Goal: Navigation & Orientation: Find specific page/section

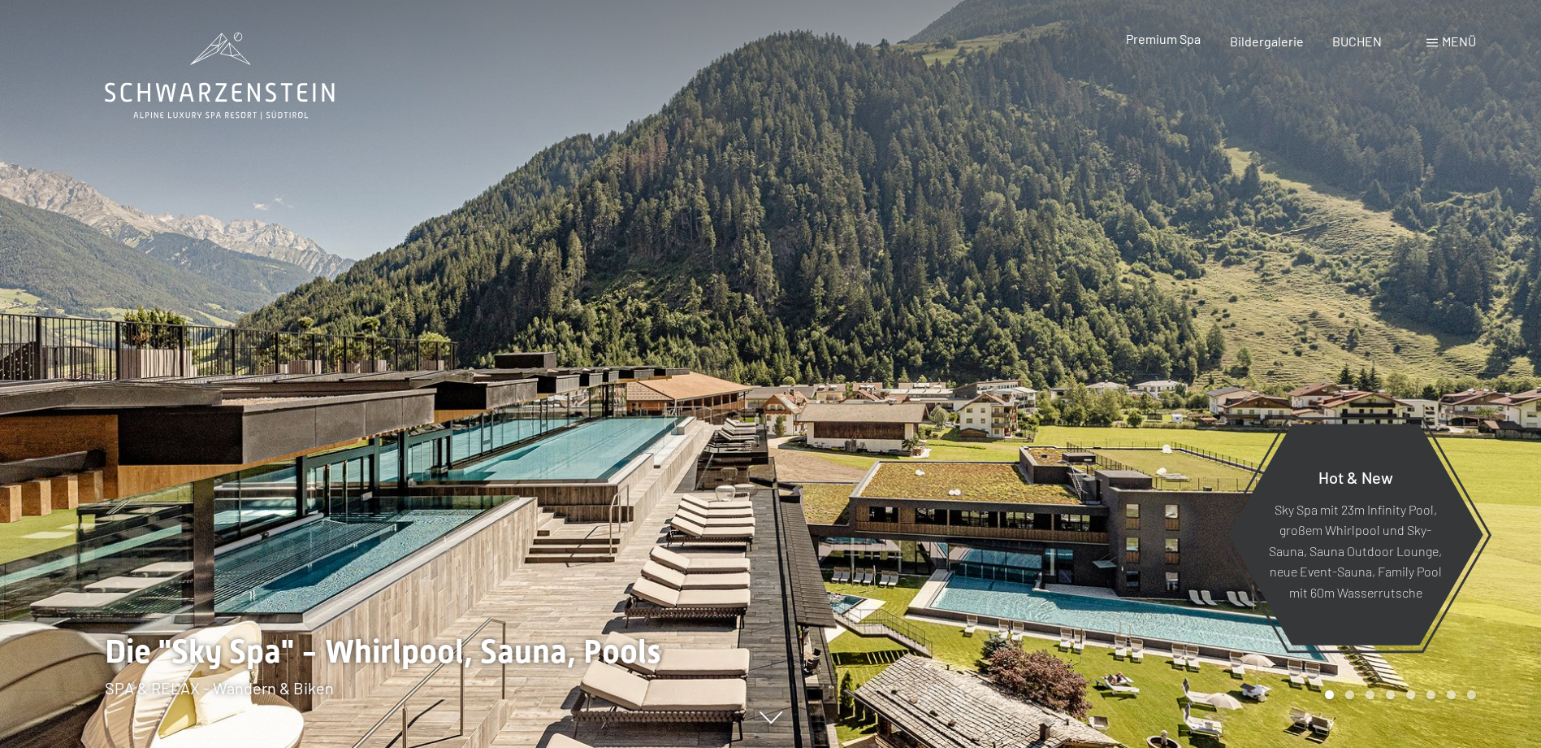
click at [1183, 37] on span "Premium Spa" at bounding box center [1163, 38] width 75 height 15
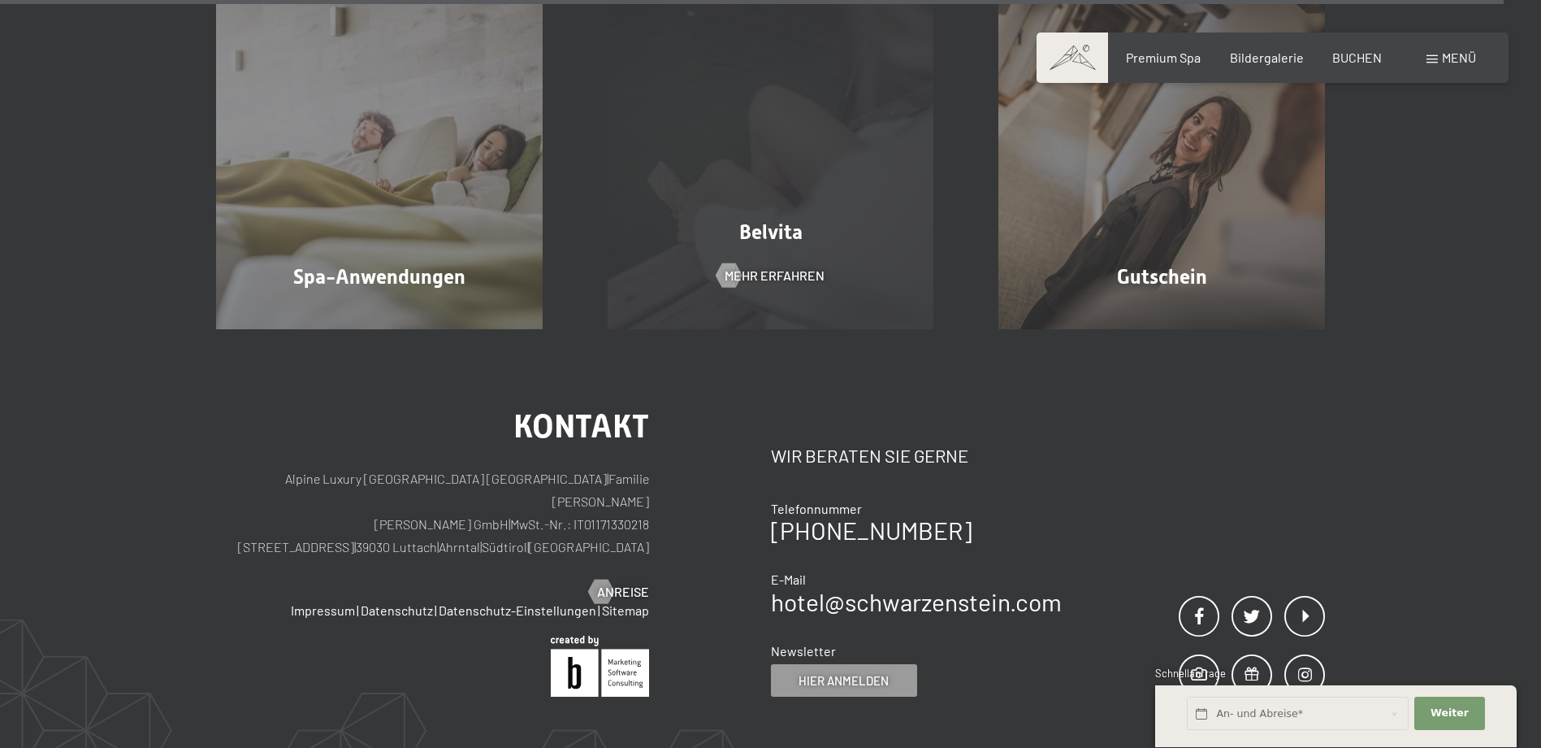
scroll to position [10156, 0]
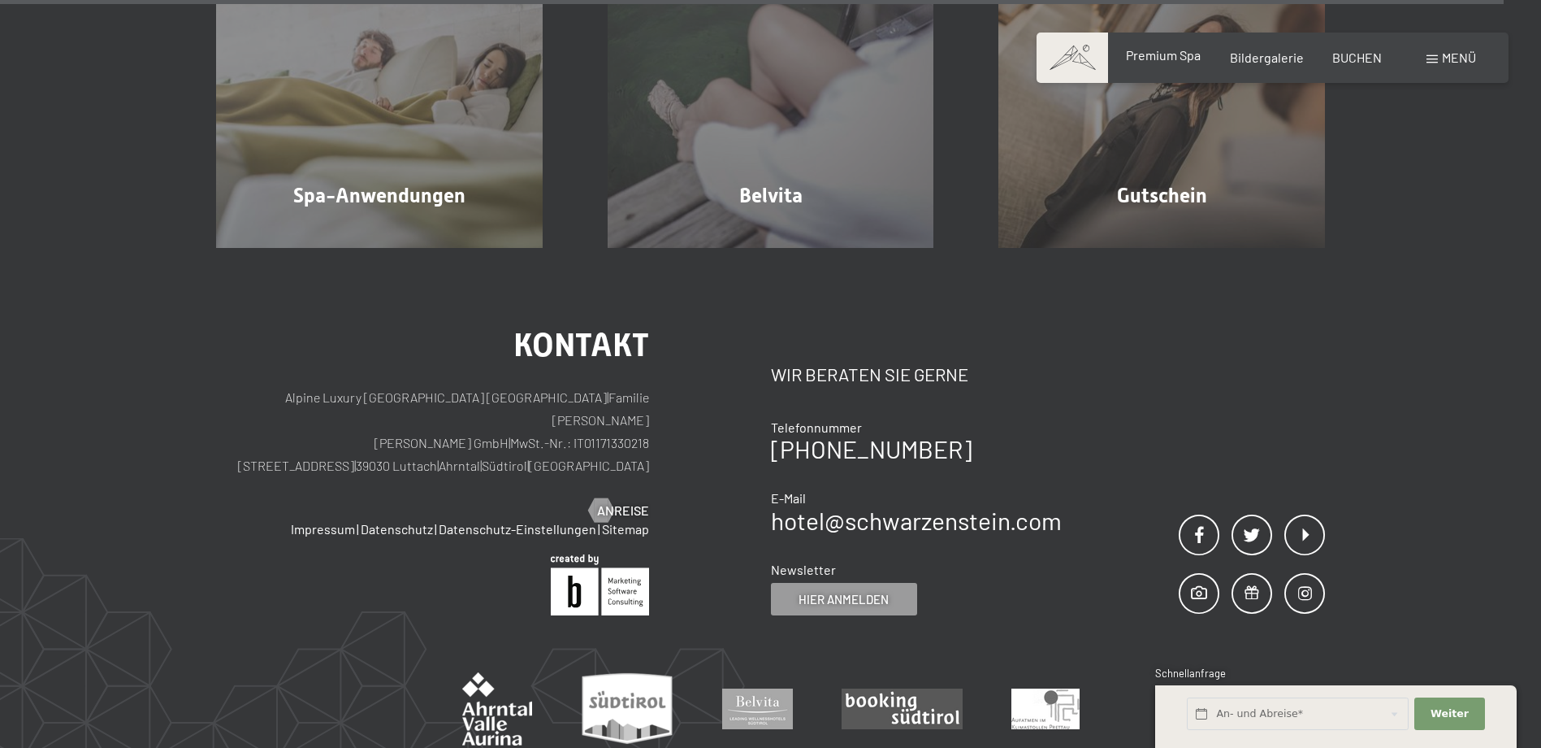
click at [1152, 54] on span "Premium Spa" at bounding box center [1163, 54] width 75 height 15
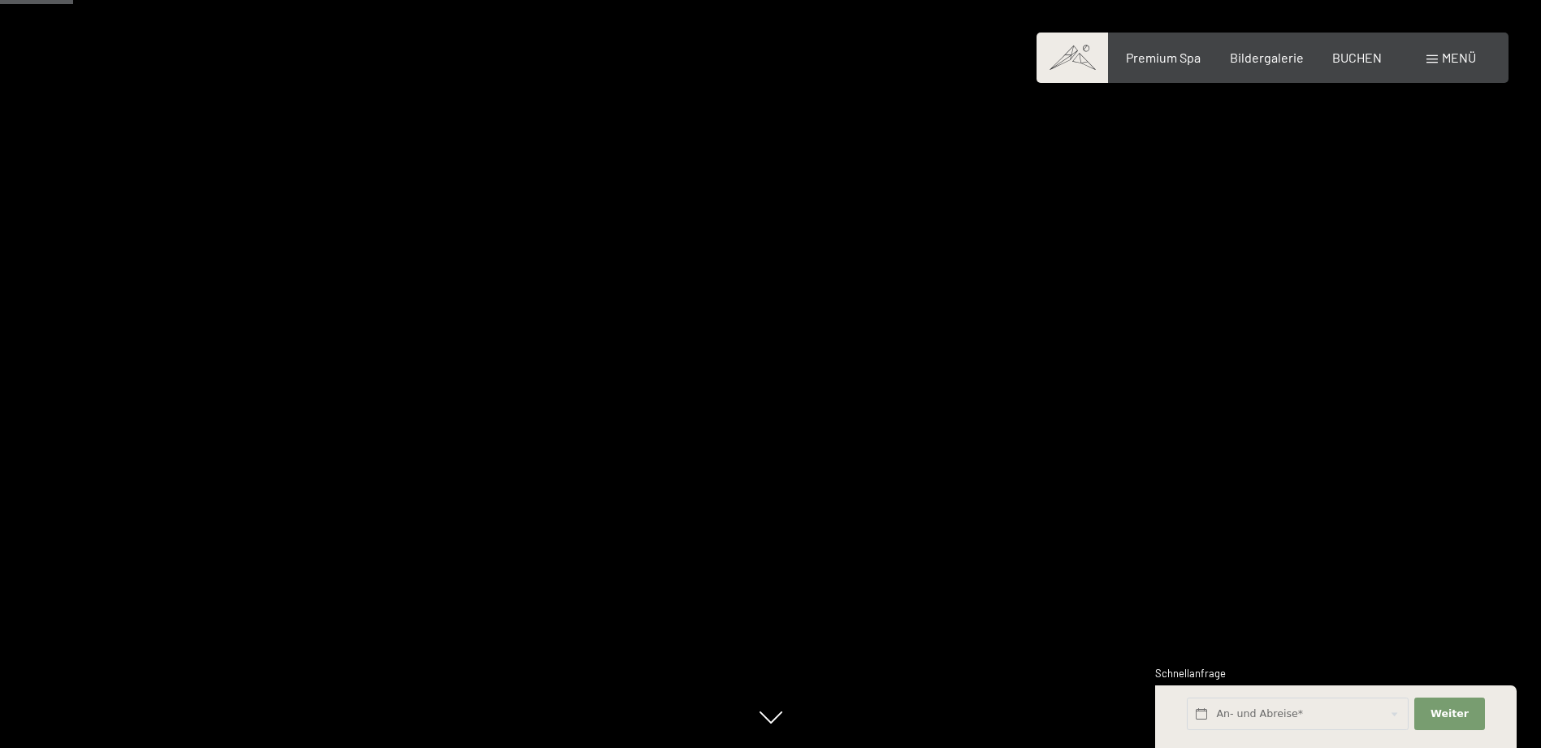
scroll to position [569, 0]
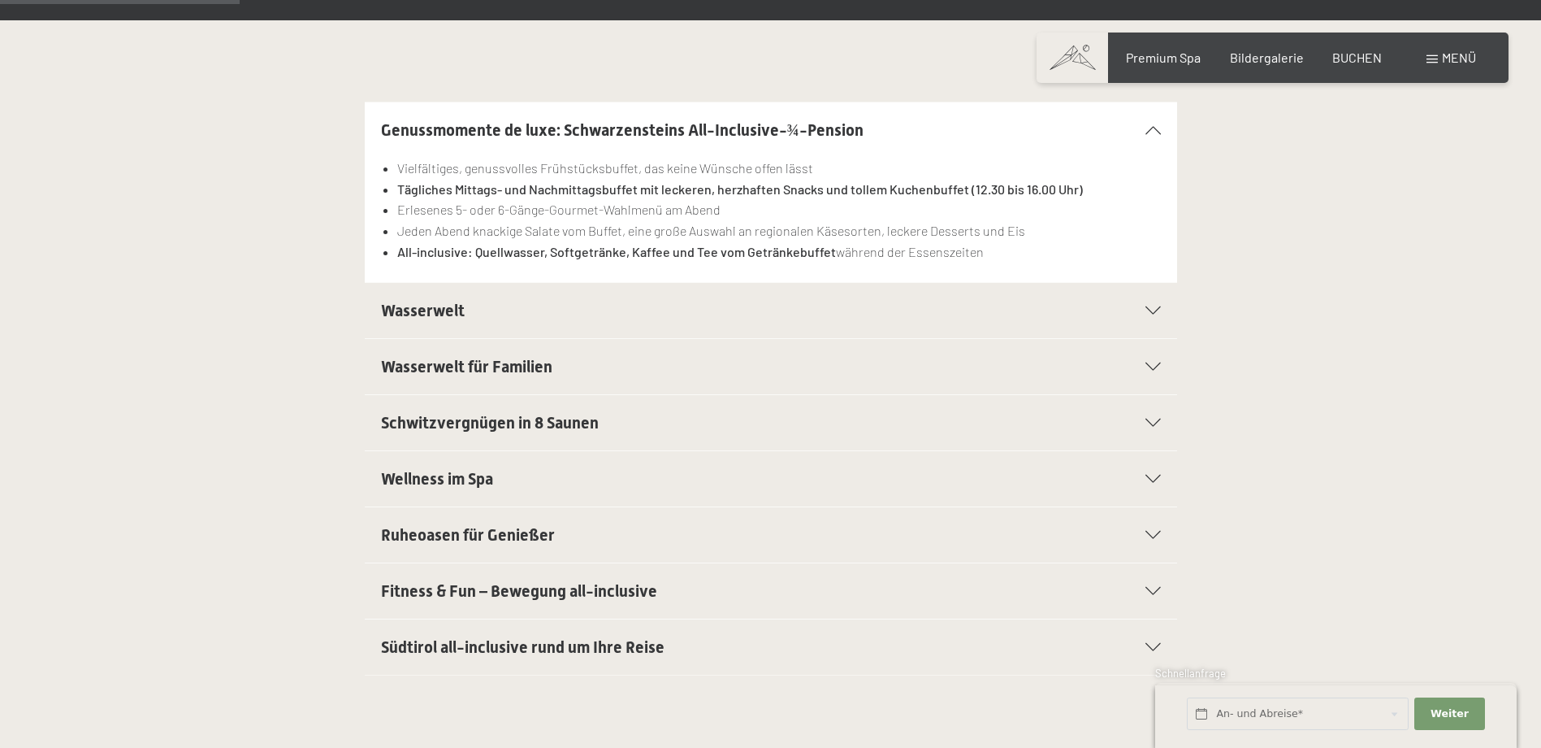
scroll to position [569, 0]
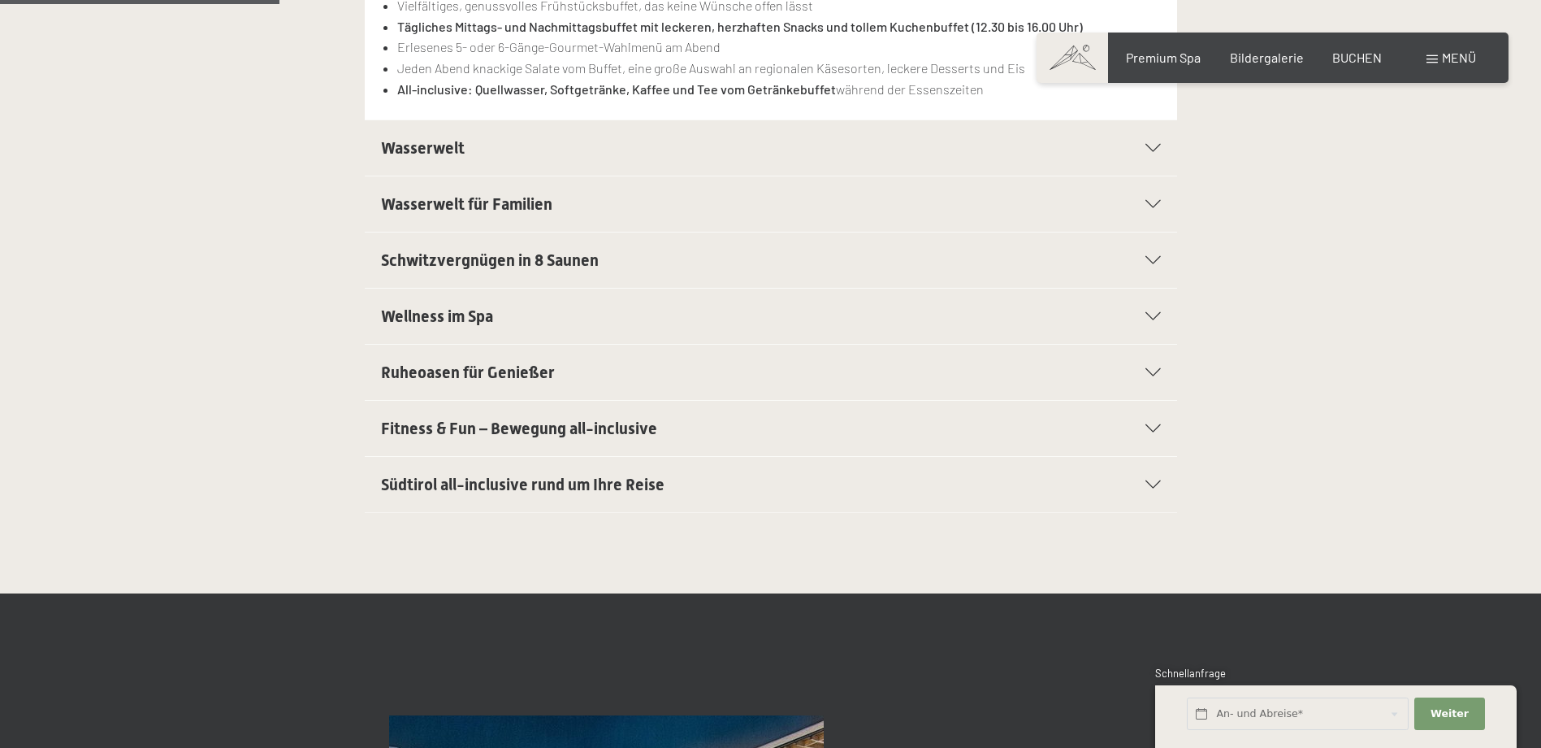
click at [1148, 209] on div "Wasserwelt für Familien" at bounding box center [771, 203] width 780 height 55
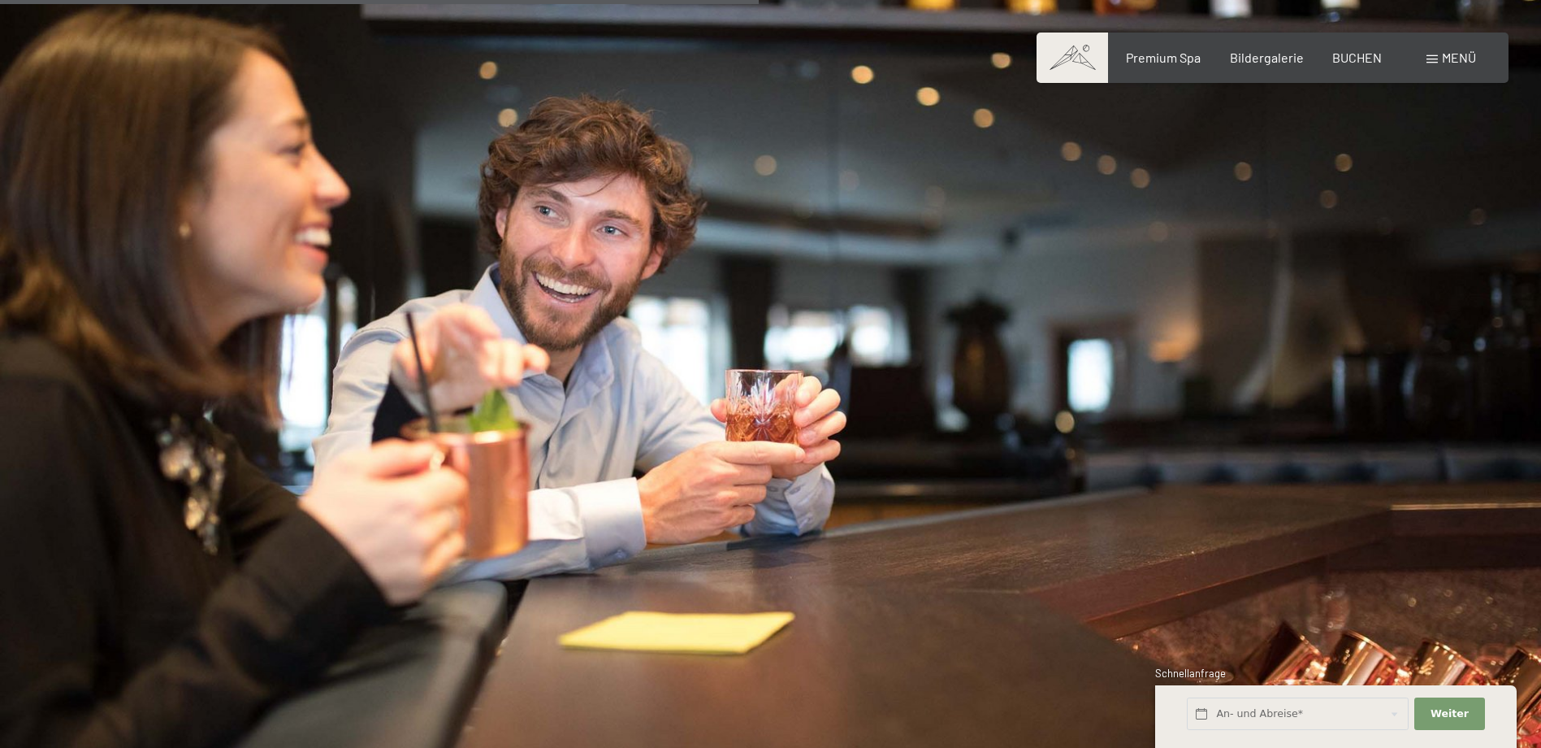
scroll to position [1463, 0]
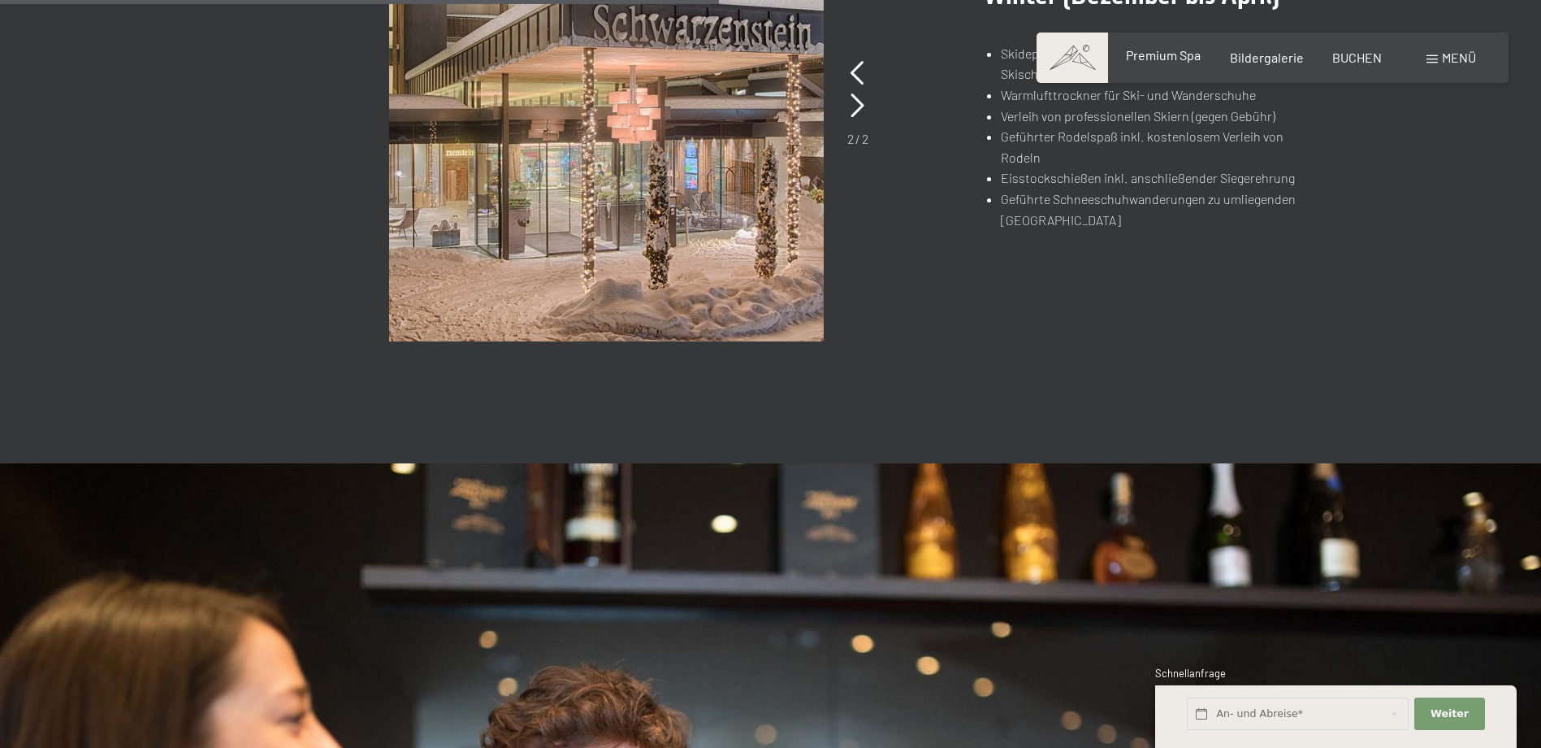
click at [1148, 61] on span "Premium Spa" at bounding box center [1163, 54] width 75 height 15
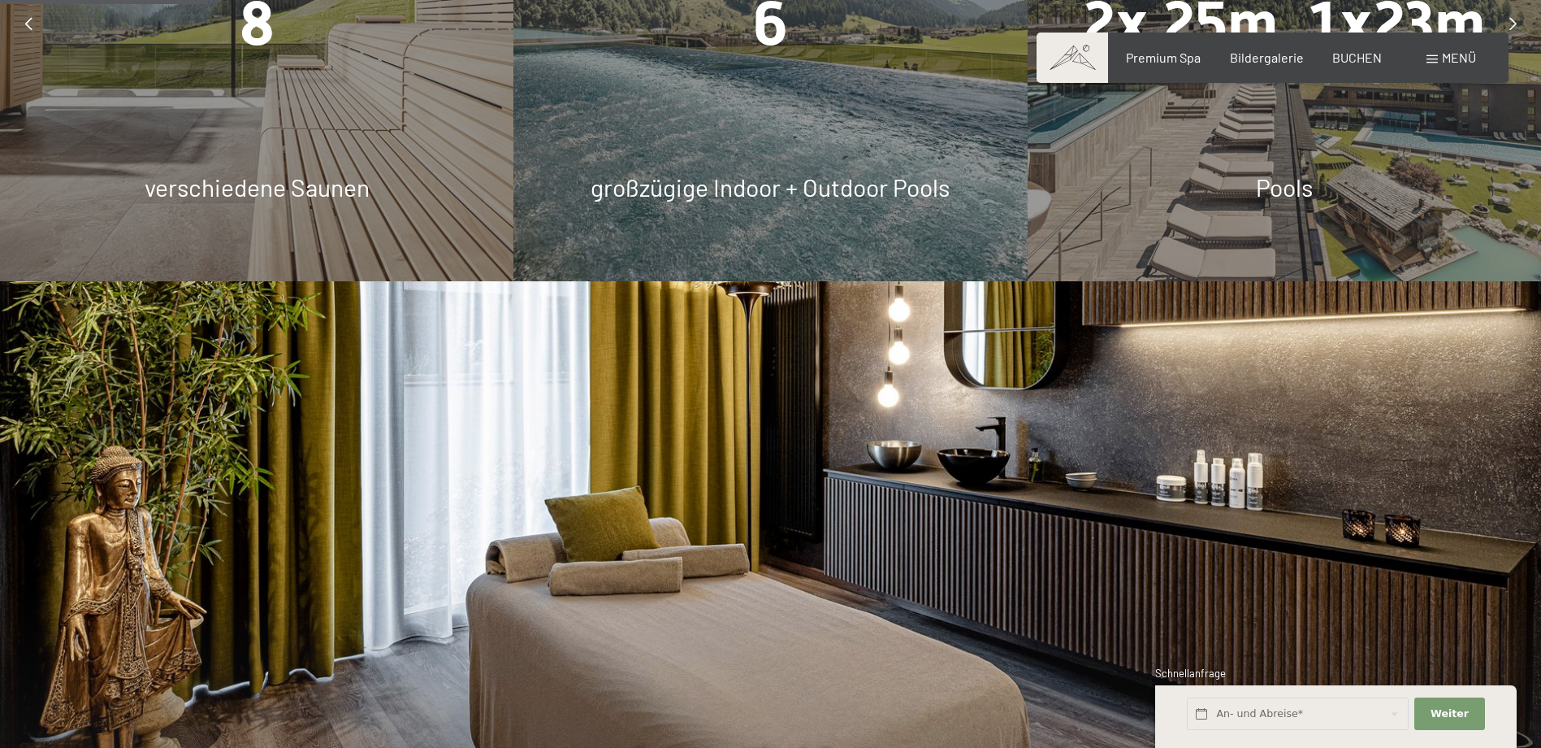
scroll to position [1950, 0]
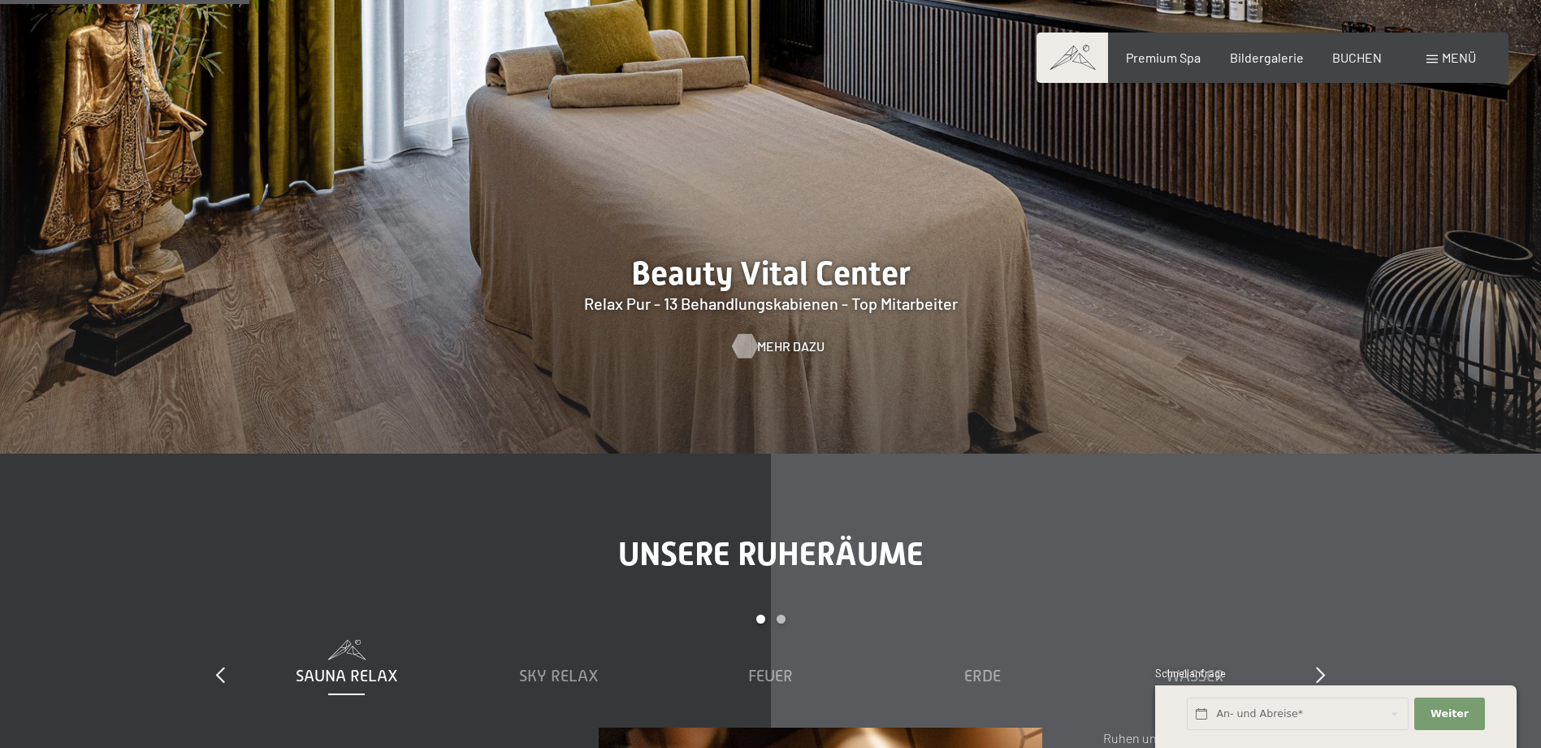
click at [778, 345] on span "Mehr dazu" at bounding box center [790, 346] width 67 height 18
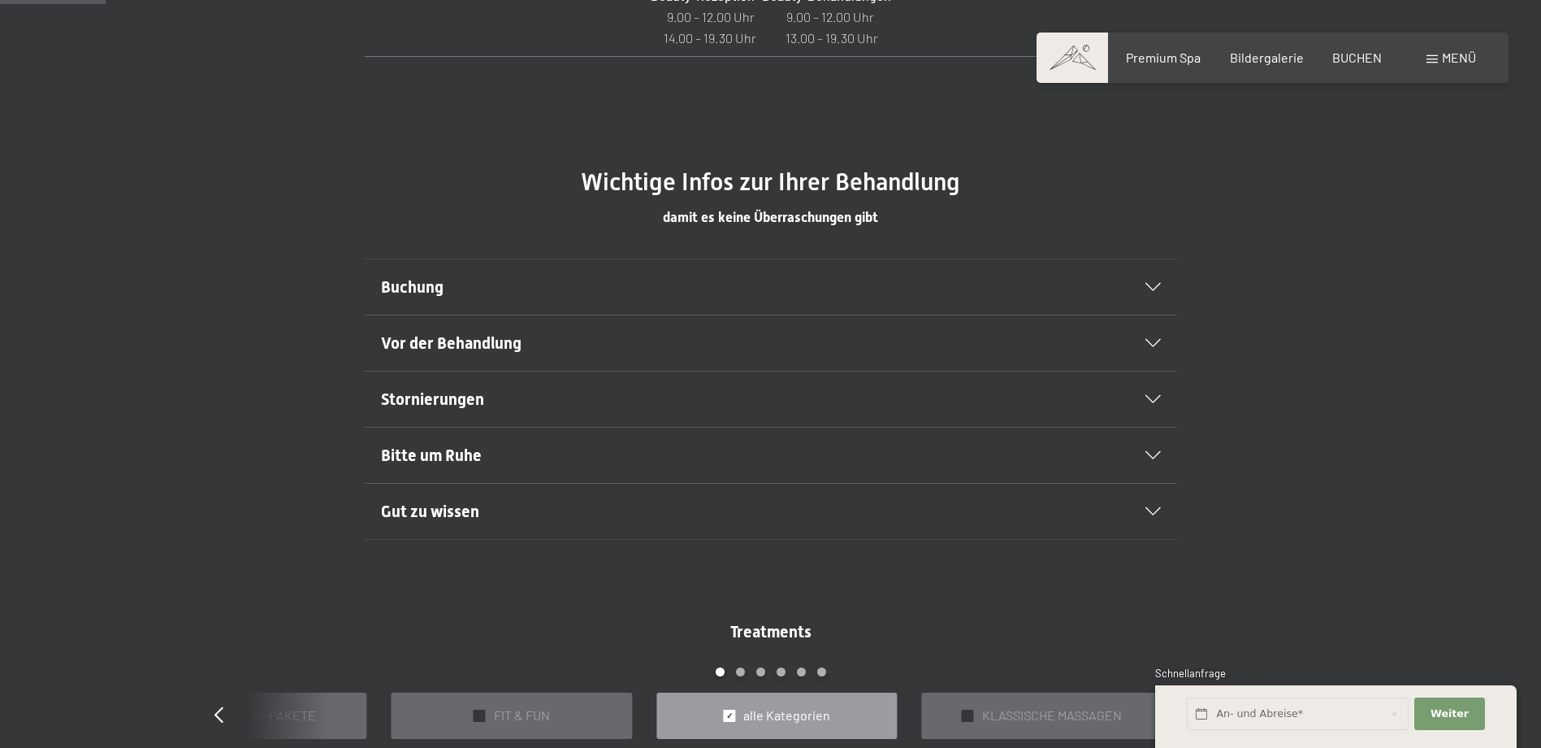
scroll to position [650, 0]
